Goal: Task Accomplishment & Management: Manage account settings

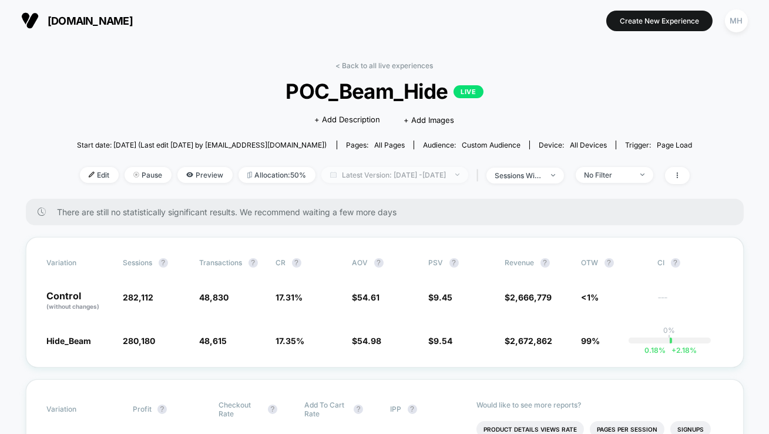
click at [440, 169] on span "Latest Version: Sep 8, 2025 - Sep 19, 2025" at bounding box center [394, 175] width 147 height 16
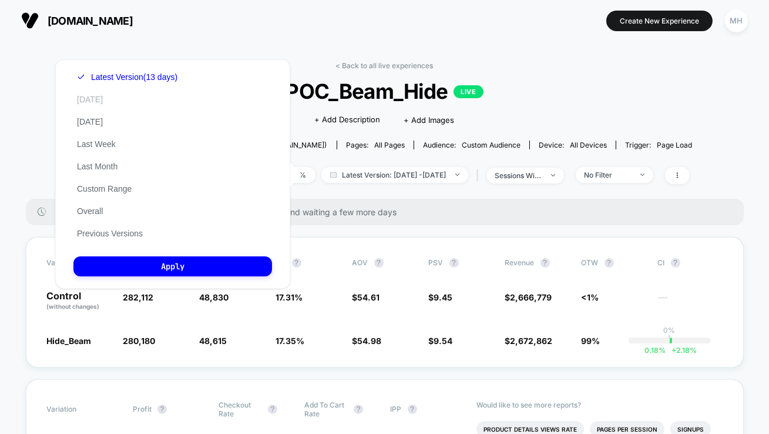
click at [96, 103] on button "[DATE]" at bounding box center [89, 99] width 33 height 11
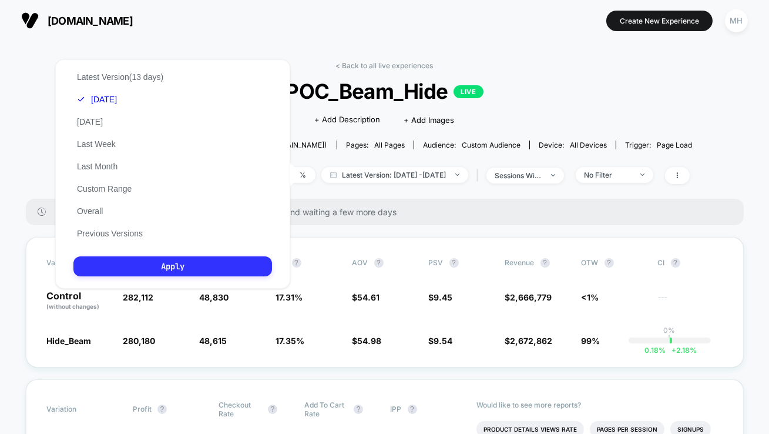
click at [199, 276] on button "Apply" at bounding box center [172, 266] width 199 height 20
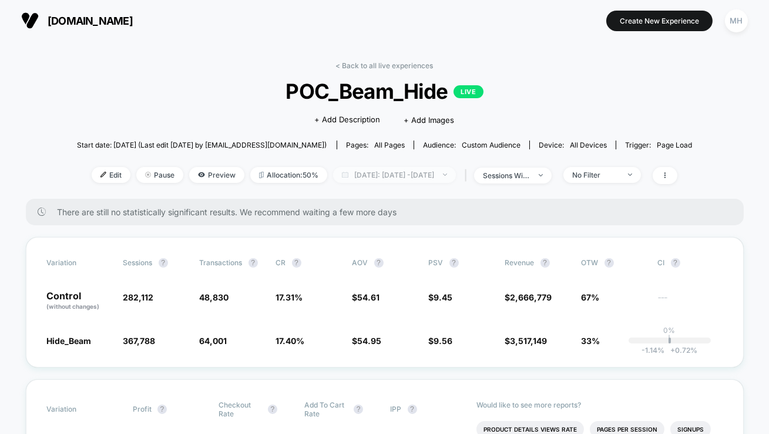
click at [456, 180] on span "Today: Sep 7, 2025 - Sep 19, 2025" at bounding box center [394, 175] width 123 height 16
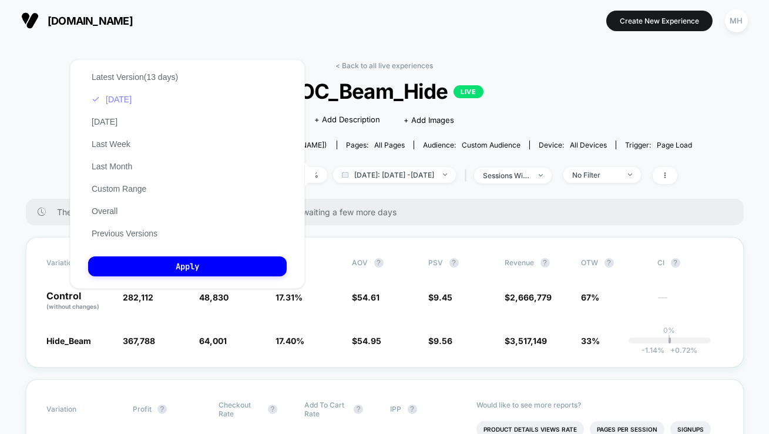
click at [115, 102] on button "[DATE]" at bounding box center [111, 99] width 47 height 11
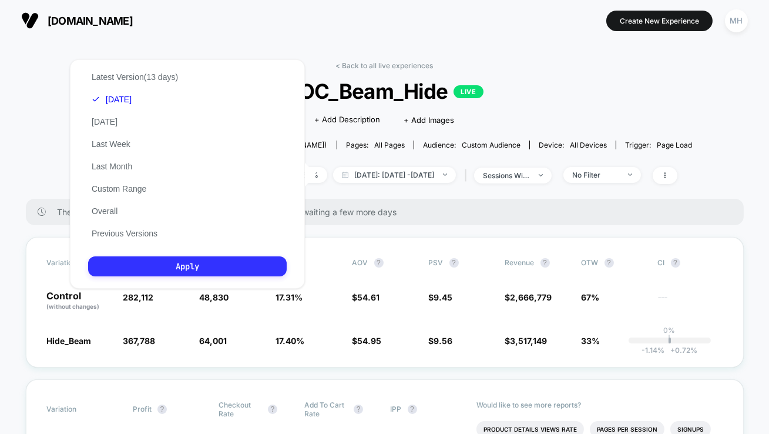
click at [198, 268] on button "Apply" at bounding box center [187, 266] width 199 height 20
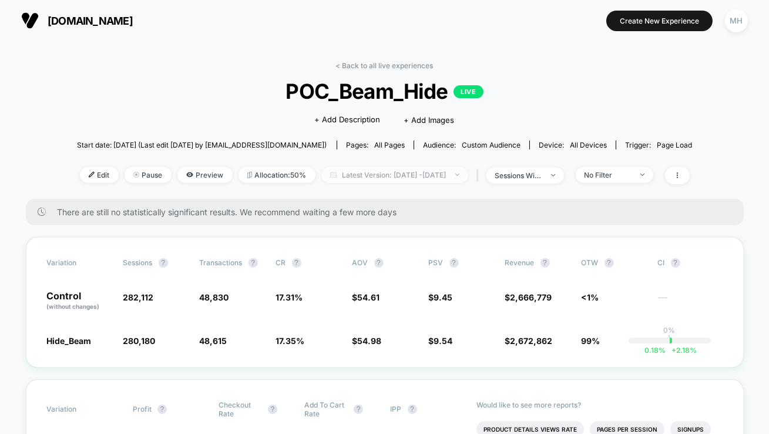
click at [463, 175] on span "Latest Version: [DATE] - [DATE]" at bounding box center [394, 175] width 147 height 16
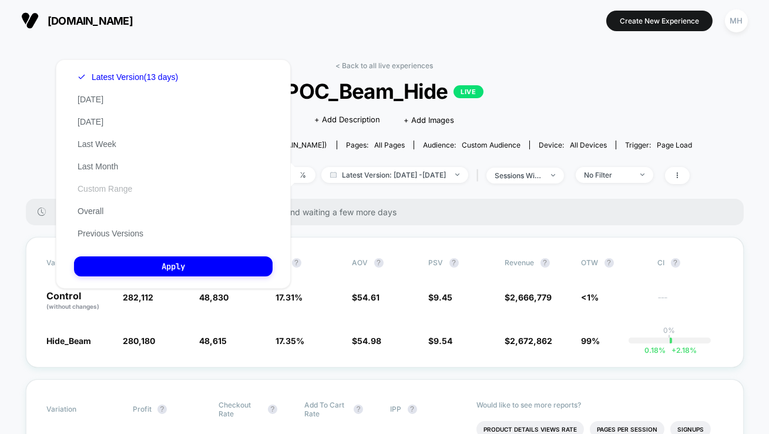
click at [115, 185] on button "Custom Range" at bounding box center [105, 188] width 62 height 11
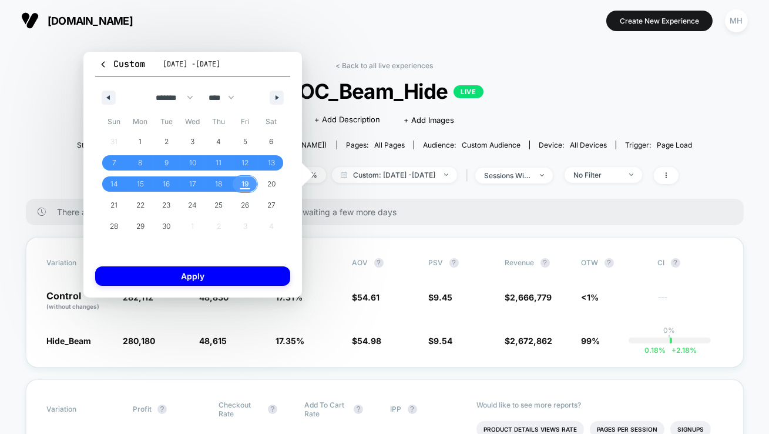
click at [245, 190] on span "19" at bounding box center [246, 183] width 8 height 21
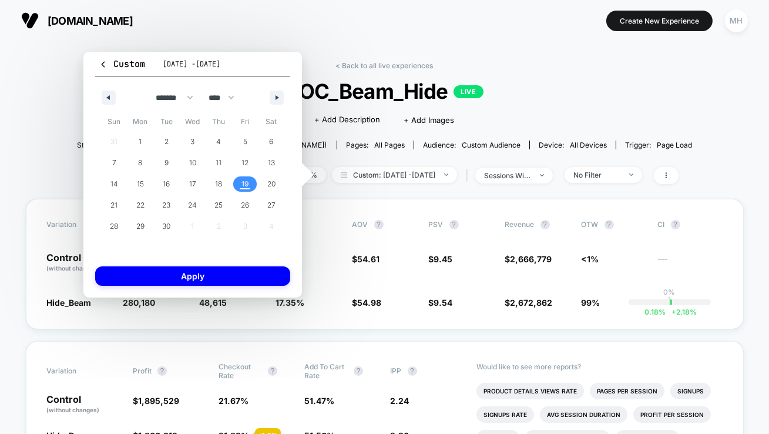
click at [245, 190] on span "19" at bounding box center [246, 183] width 8 height 21
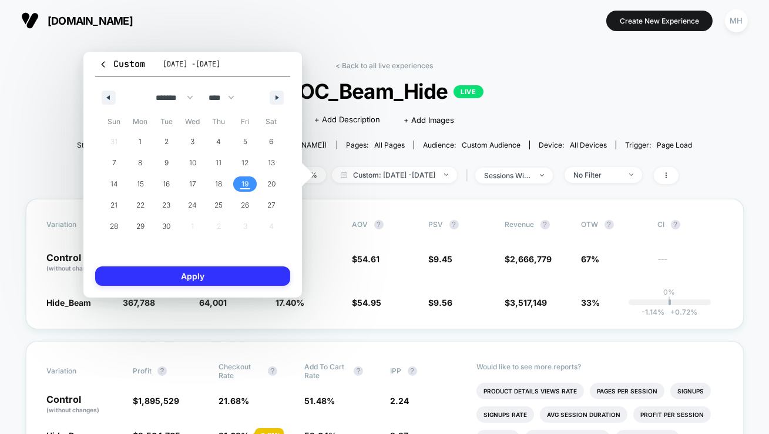
click at [260, 269] on button "Apply" at bounding box center [192, 275] width 195 height 19
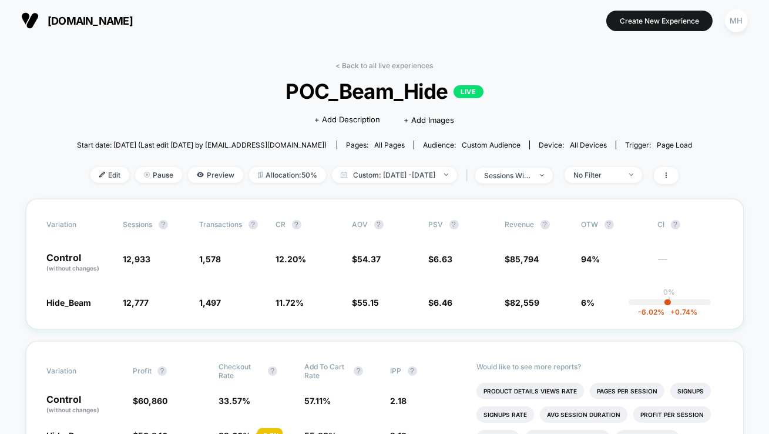
click at [645, 182] on div "Edit Pause Preview Allocation: 50% Custom: [DATE] - [DATE] | sessions with impr…" at bounding box center [385, 175] width 616 height 17
click at [642, 179] on span "No Filter" at bounding box center [604, 175] width 78 height 16
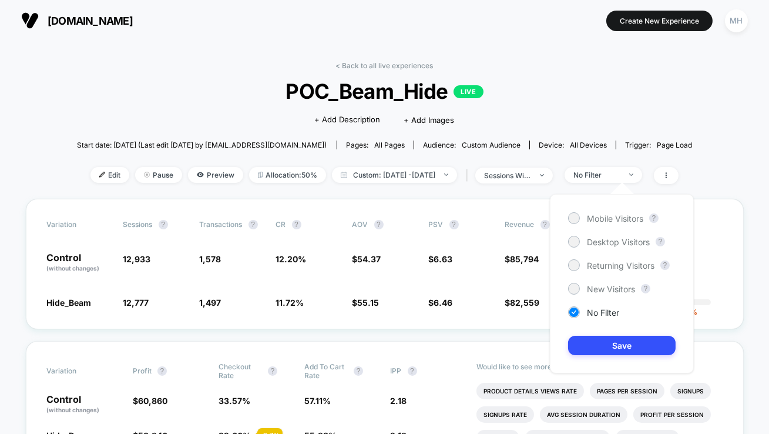
click at [573, 234] on div "Mobile Visitors ? Desktop Visitors ? Returning Visitors ? New Visitors ? No Fil…" at bounding box center [622, 283] width 144 height 179
click at [571, 237] on div at bounding box center [574, 242] width 12 height 12
click at [598, 344] on button "Save" at bounding box center [622, 345] width 108 height 19
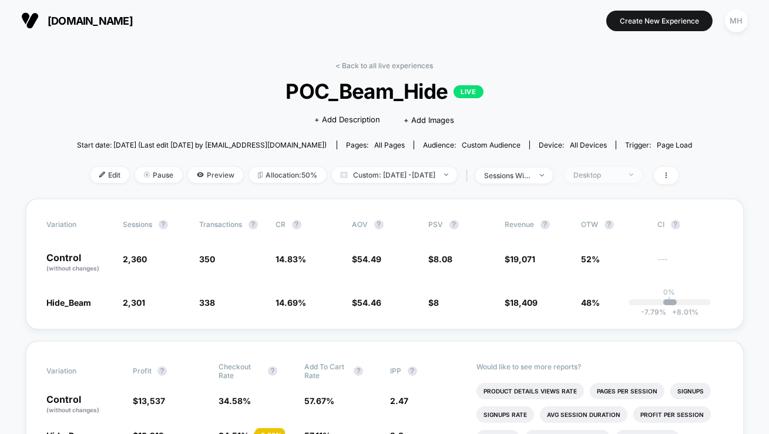
click at [605, 167] on span "Desktop" at bounding box center [604, 175] width 78 height 16
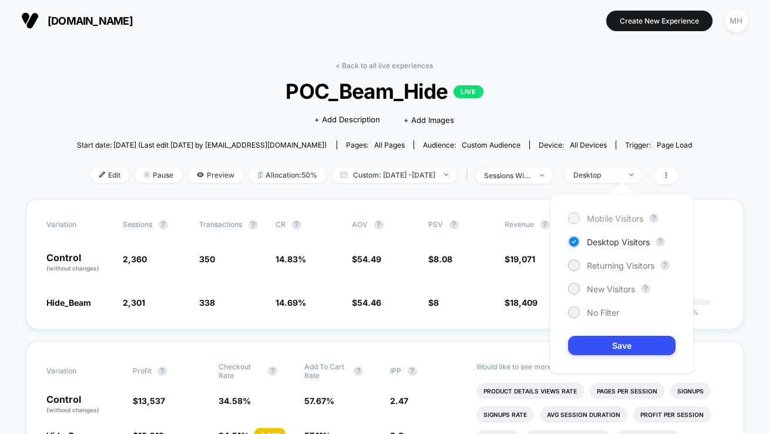
click at [578, 213] on div at bounding box center [574, 218] width 12 height 12
click at [628, 341] on button "Save" at bounding box center [622, 345] width 108 height 19
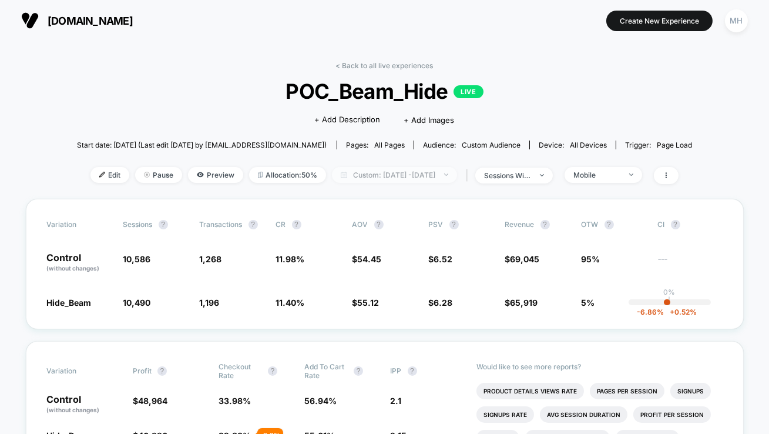
click at [398, 172] on span "Custom: [DATE] - [DATE]" at bounding box center [394, 175] width 125 height 16
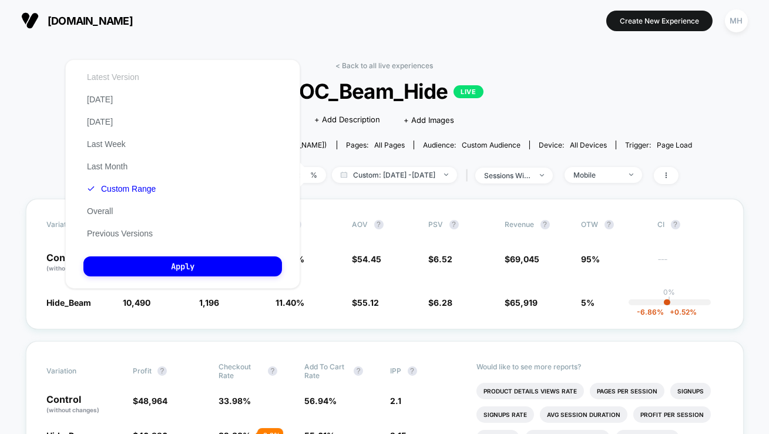
click at [120, 72] on button "Latest Version" at bounding box center [112, 77] width 59 height 11
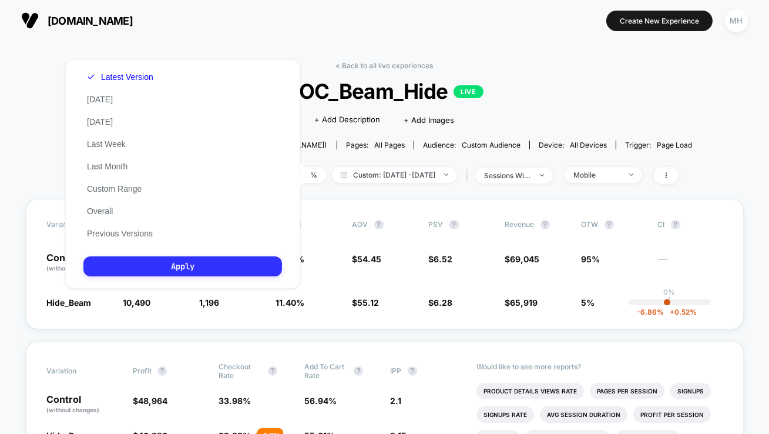
click at [215, 266] on button "Apply" at bounding box center [182, 266] width 199 height 20
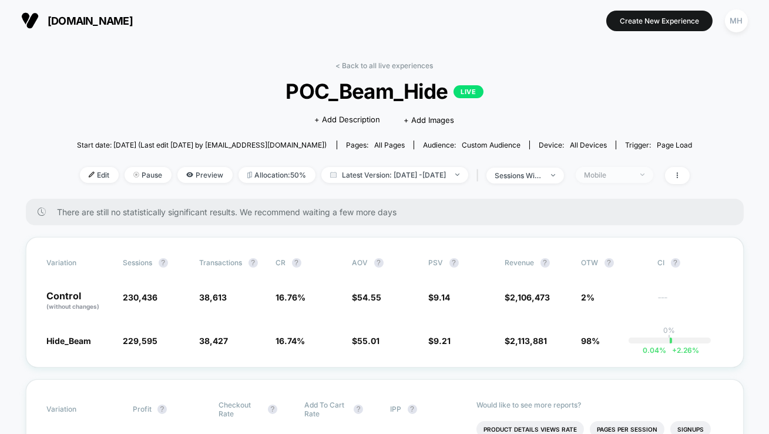
click at [617, 176] on div "Mobile" at bounding box center [608, 174] width 47 height 9
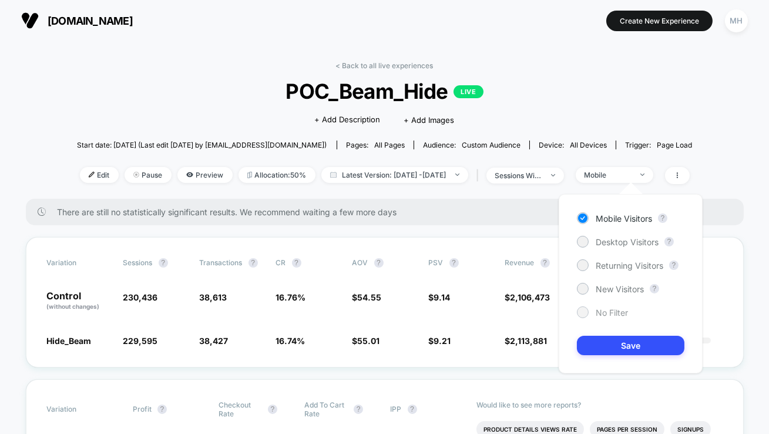
click at [581, 315] on div at bounding box center [582, 311] width 9 height 9
click at [590, 347] on button "Save" at bounding box center [631, 345] width 108 height 19
